Goal: Check status: Check status

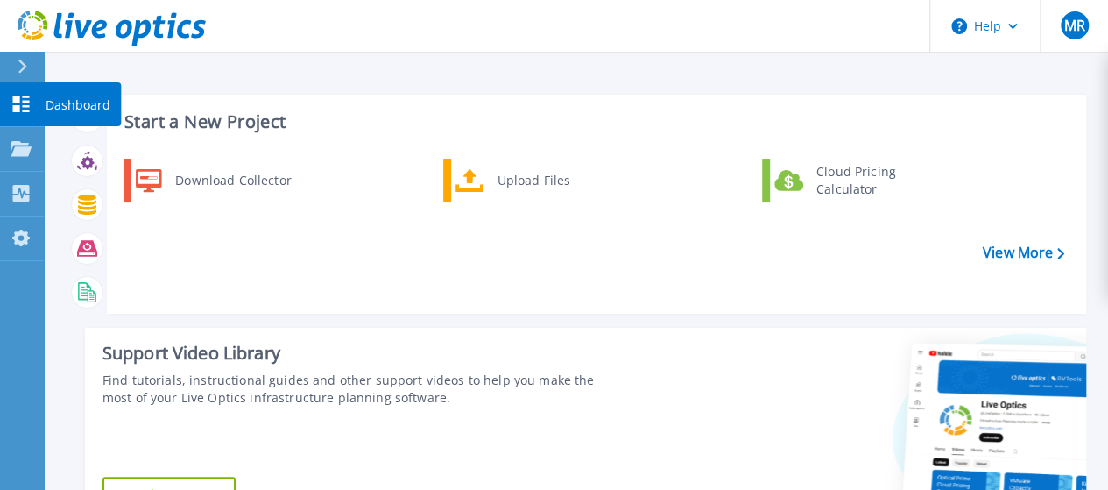
click at [79, 108] on p "Dashboard" at bounding box center [78, 105] width 65 height 46
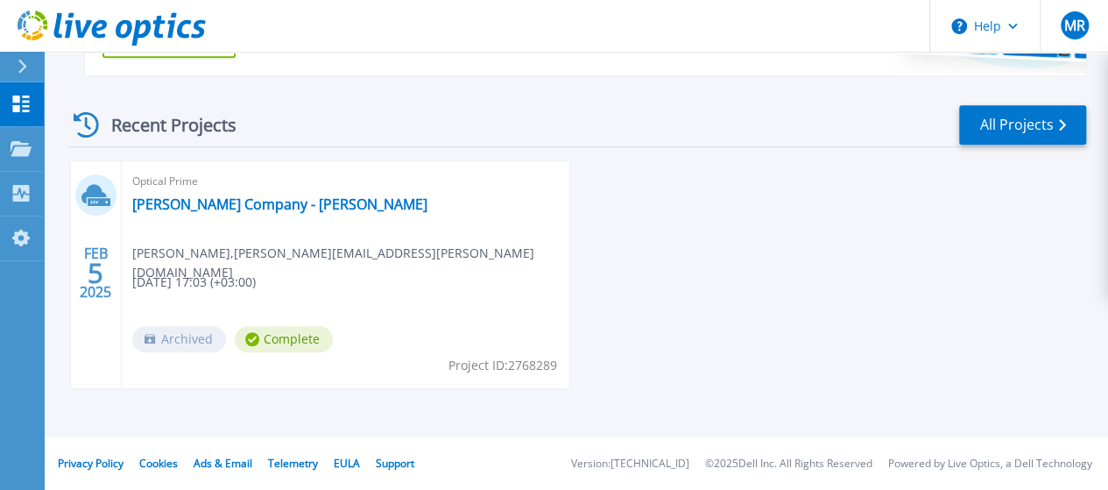
scroll to position [454, 0]
click at [217, 207] on link "[PERSON_NAME] Company - [PERSON_NAME]" at bounding box center [279, 204] width 295 height 18
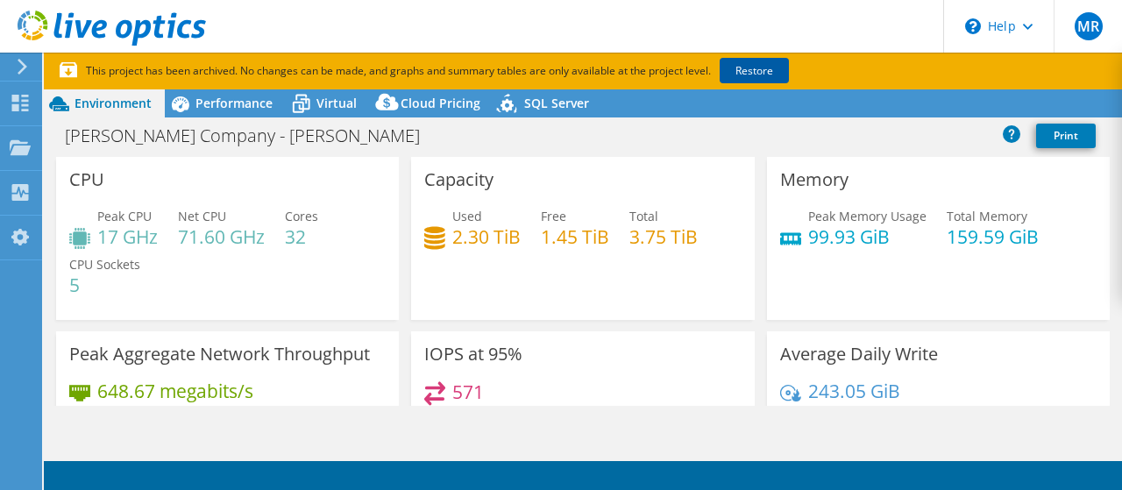
select select "EUFrankfurt"
click at [754, 73] on link "Restore" at bounding box center [753, 70] width 69 height 25
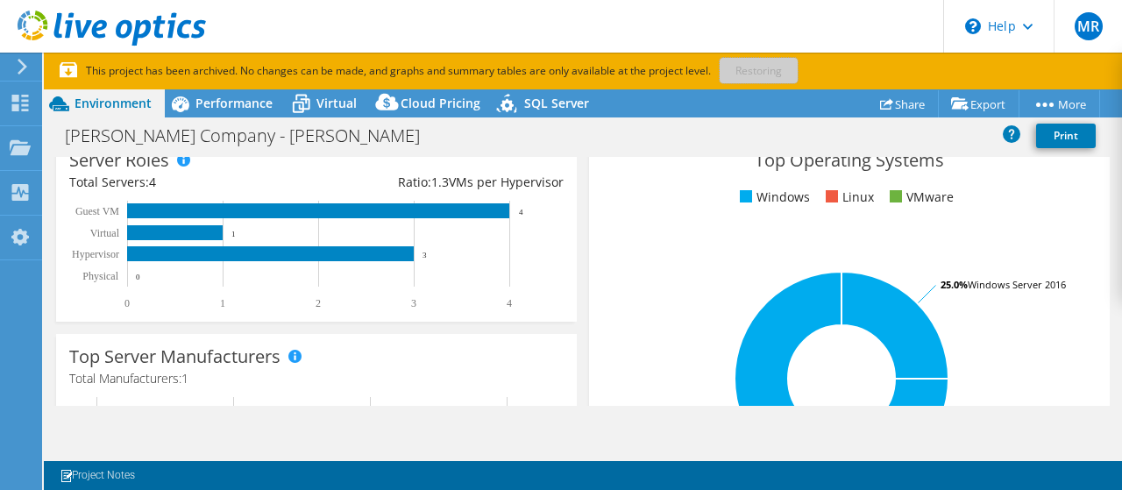
scroll to position [205, 0]
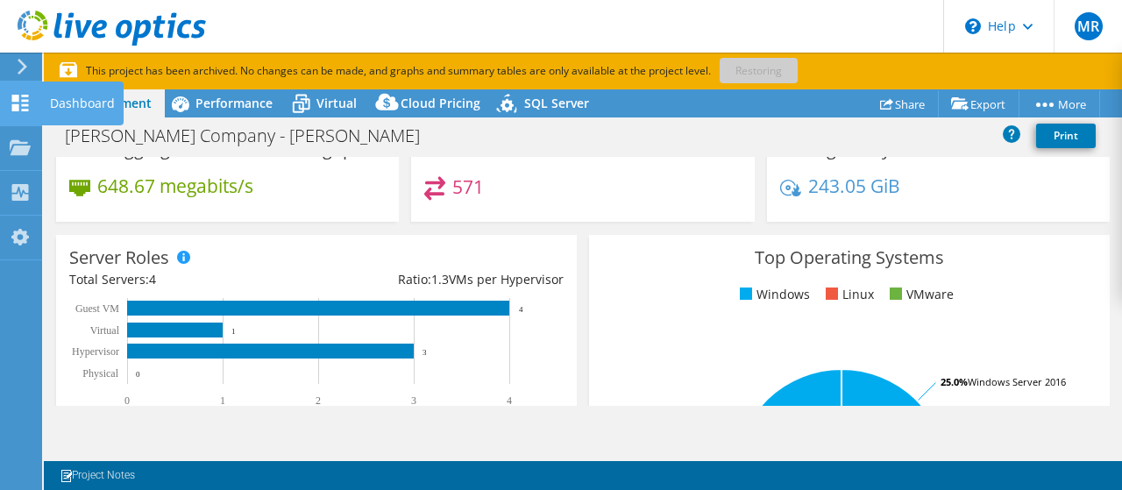
click at [66, 101] on div "Dashboard" at bounding box center [82, 103] width 82 height 44
